Goal: Task Accomplishment & Management: Use online tool/utility

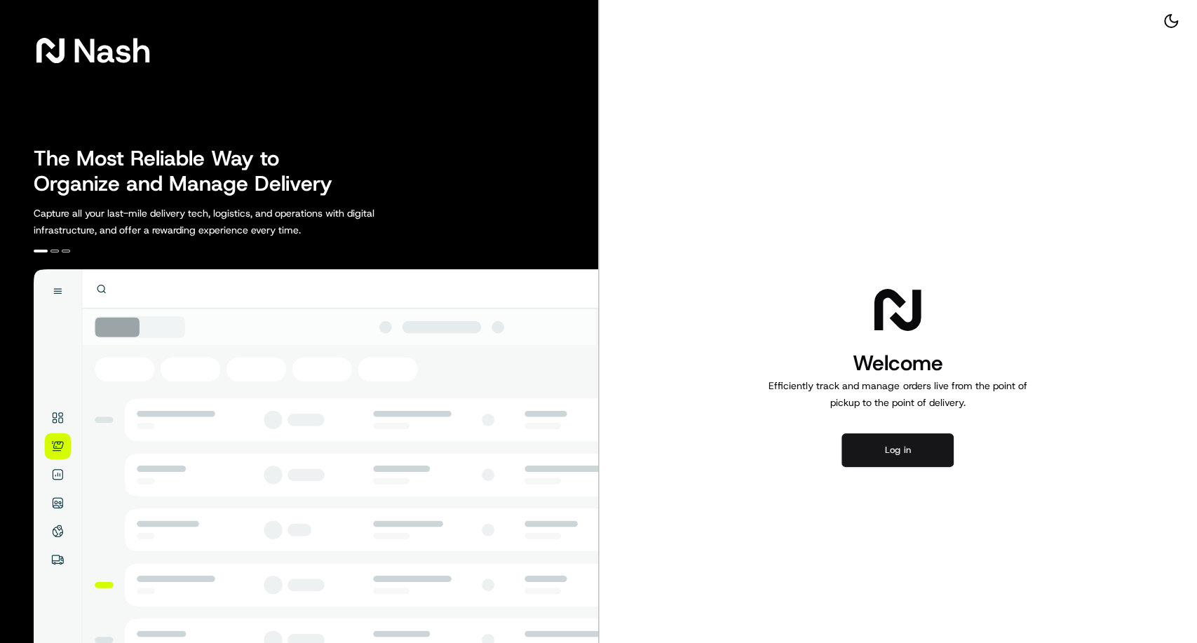
click at [892, 450] on button "Log in" at bounding box center [897, 450] width 112 height 34
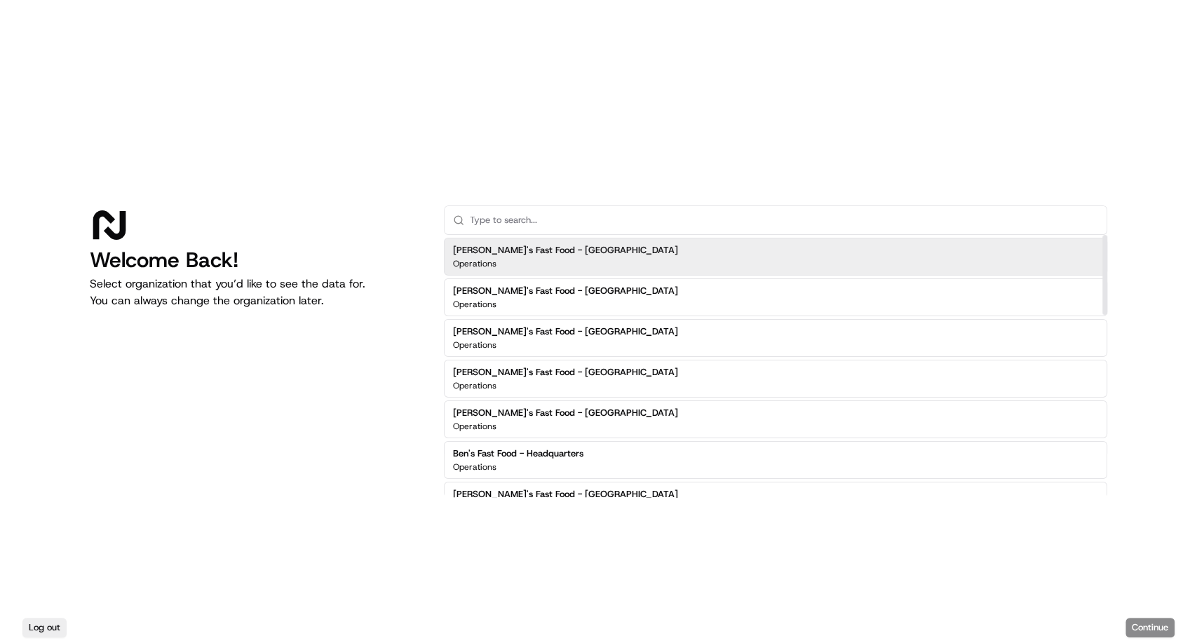
click at [520, 213] on input "text" at bounding box center [784, 220] width 628 height 28
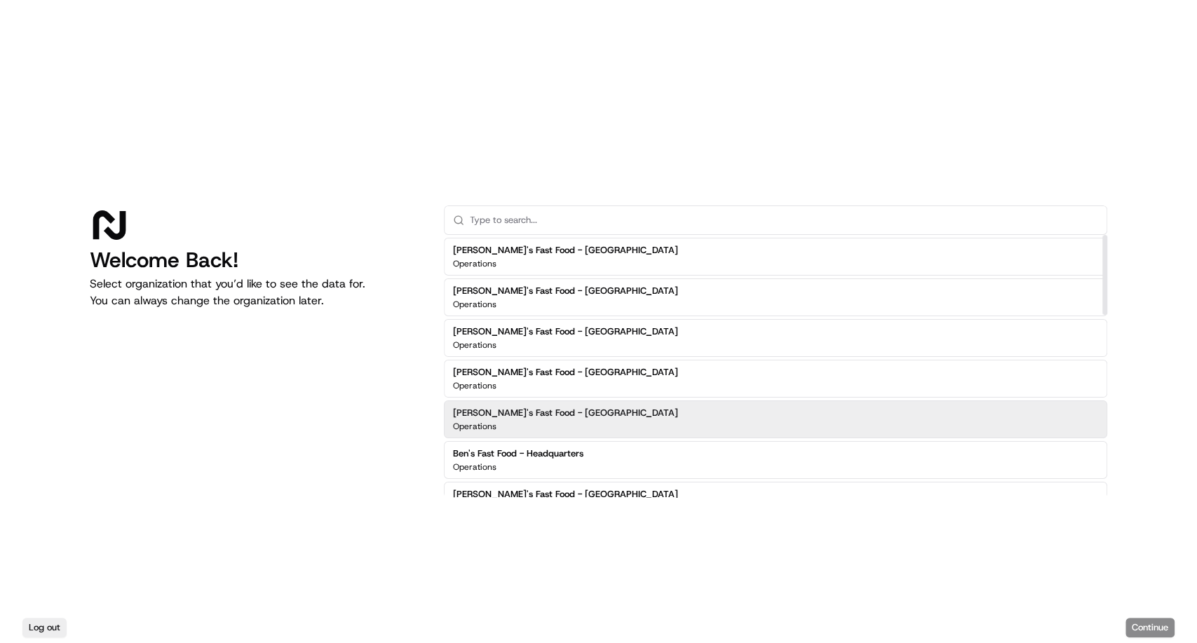
scroll to position [78, 0]
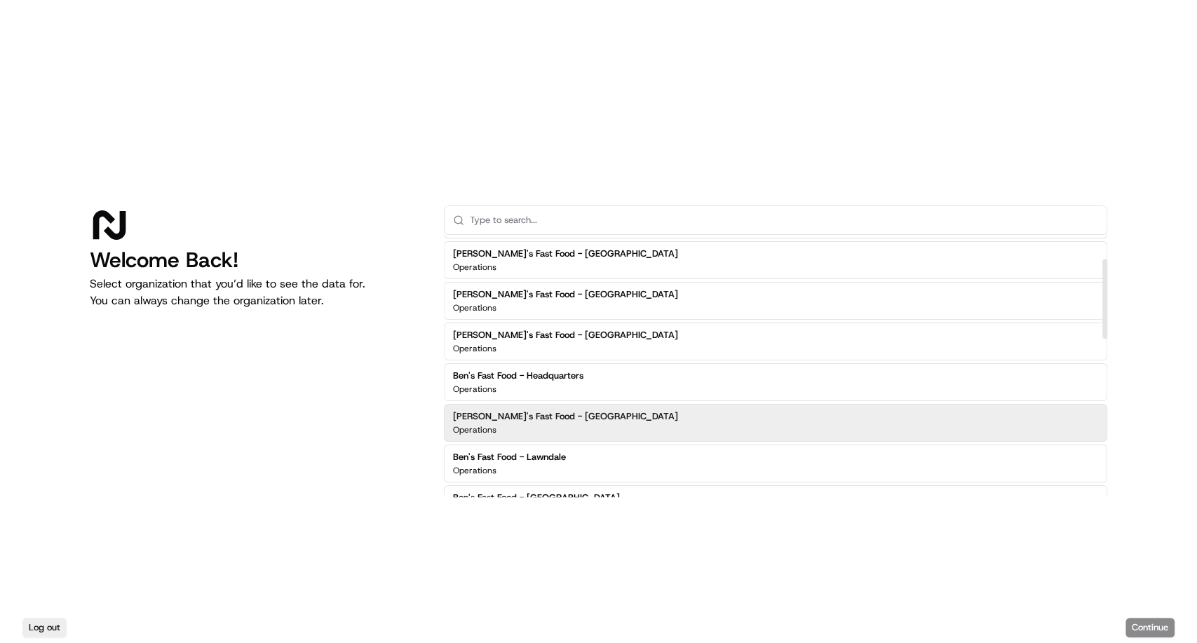
click at [578, 422] on div "[PERSON_NAME]'s Fast Food - Hollywood Operations" at bounding box center [775, 423] width 663 height 38
click at [1150, 624] on button "Continue" at bounding box center [1149, 628] width 49 height 20
